Goal: Information Seeking & Learning: Learn about a topic

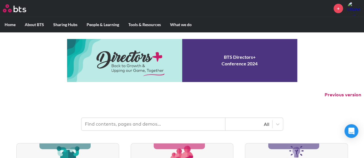
click at [105, 123] on input "text" at bounding box center [153, 124] width 144 height 13
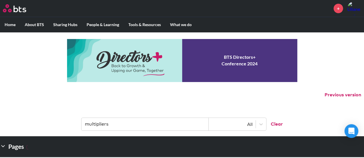
type input "multipliers"
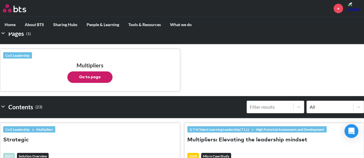
scroll to position [114, 0]
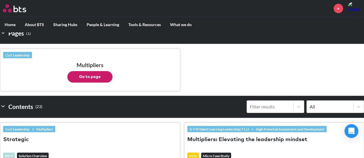
click at [94, 75] on button "Go to page" at bounding box center [89, 76] width 45 height 11
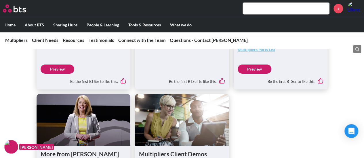
scroll to position [1630, 0]
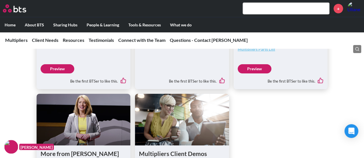
click at [50, 74] on link "Preview" at bounding box center [58, 68] width 34 height 9
